Goal: Information Seeking & Learning: Find specific fact

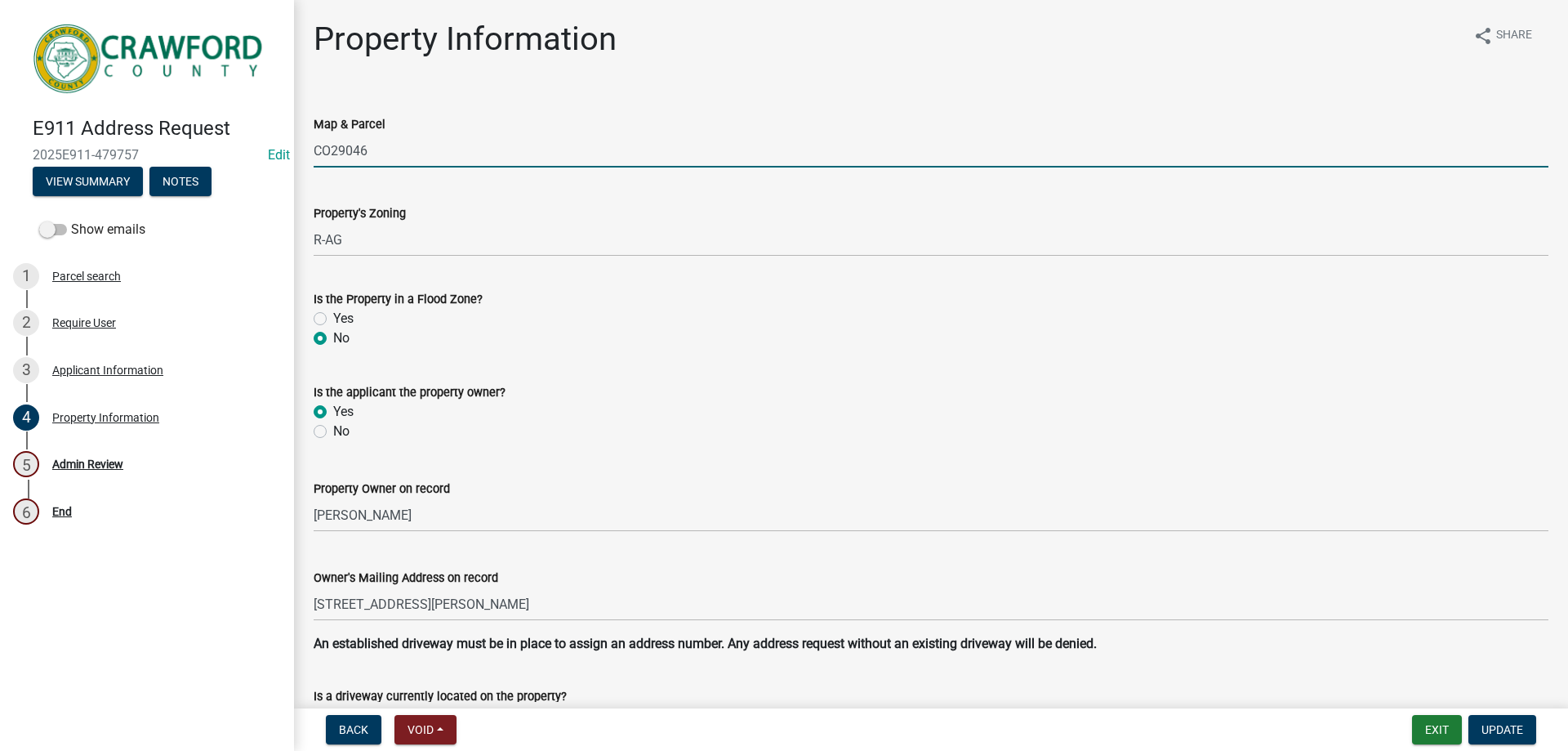
click at [345, 145] on input "CO29046" at bounding box center [931, 150] width 1235 height 33
click at [479, 145] on input "CO29046" at bounding box center [931, 150] width 1235 height 33
click at [342, 142] on input "CO29046" at bounding box center [931, 150] width 1235 height 33
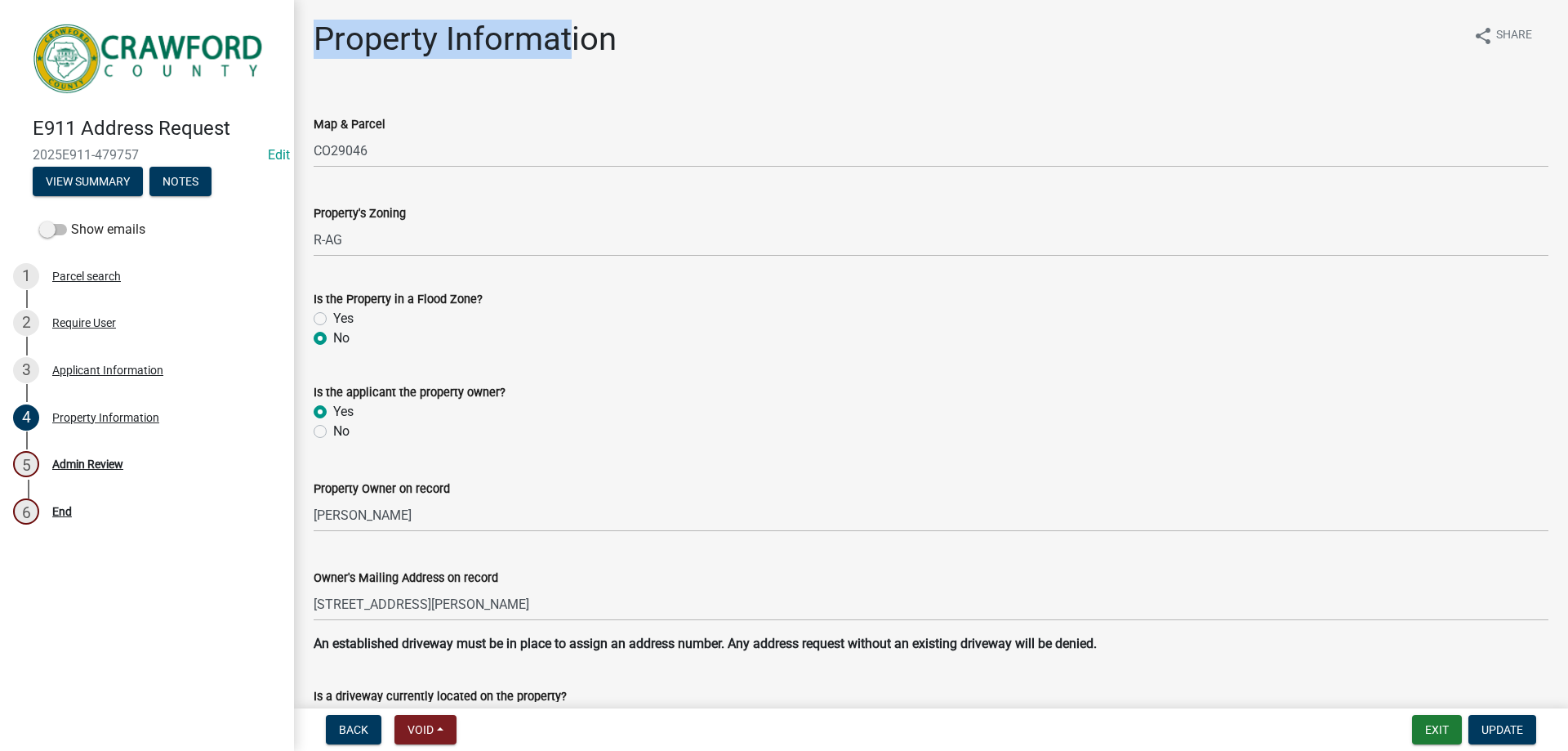
drag, startPoint x: 315, startPoint y: 32, endPoint x: 633, endPoint y: 42, distance: 317.9
click at [598, 47] on h1 "Property Information" at bounding box center [465, 39] width 303 height 39
click at [633, 42] on div "Property Information share Share" at bounding box center [931, 46] width 1235 height 52
drag, startPoint x: 626, startPoint y: 42, endPoint x: 310, endPoint y: 23, distance: 315.8
click at [310, 23] on div "Property Information share Share Map & Parcel CO29046 Property's Zoning R-AG Is…" at bounding box center [930, 434] width 1259 height 828
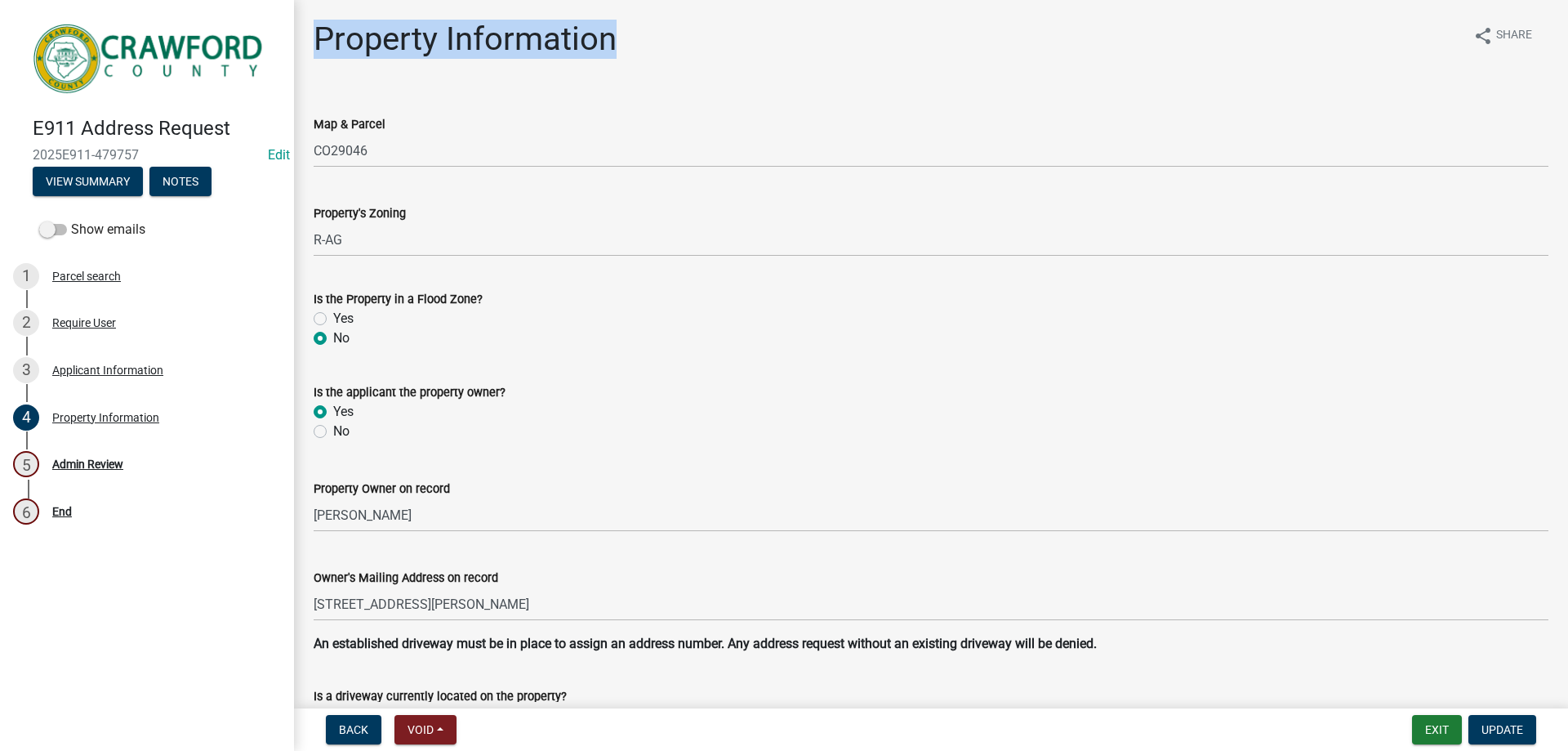
click at [437, 30] on h1 "Property Information" at bounding box center [465, 39] width 303 height 39
drag, startPoint x: 616, startPoint y: 39, endPoint x: 310, endPoint y: 33, distance: 305.5
click at [310, 33] on div "Property Information share Share Map & Parcel CO29046 Property's Zoning R-AG Is…" at bounding box center [930, 434] width 1259 height 828
click at [316, 33] on h1 "Property Information" at bounding box center [465, 39] width 303 height 39
drag, startPoint x: 316, startPoint y: 33, endPoint x: 486, endPoint y: 39, distance: 170.0
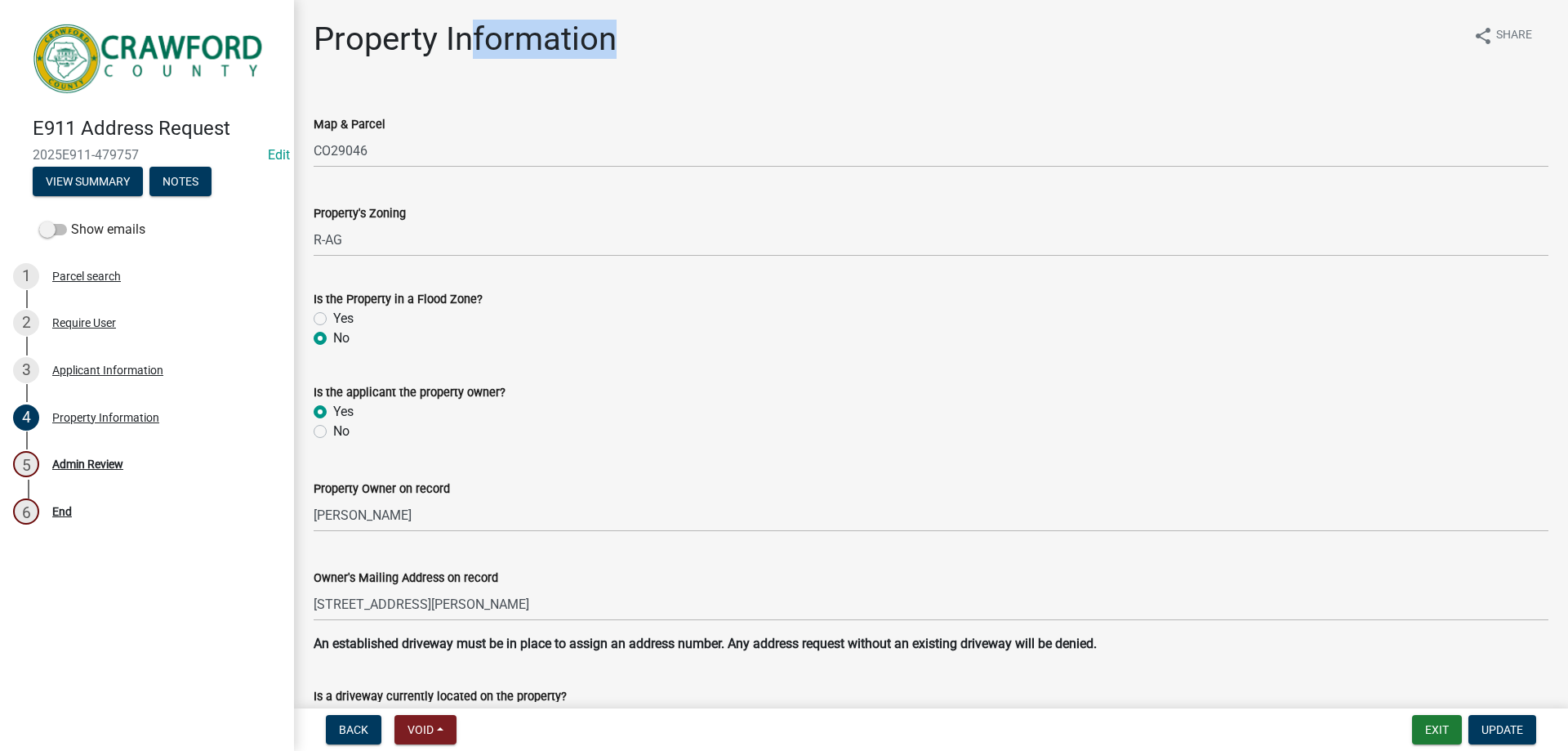
click at [486, 39] on h1 "Property Information" at bounding box center [465, 39] width 303 height 39
click at [613, 42] on h1 "Property Information" at bounding box center [465, 39] width 303 height 39
